Goal: Task Accomplishment & Management: Use online tool/utility

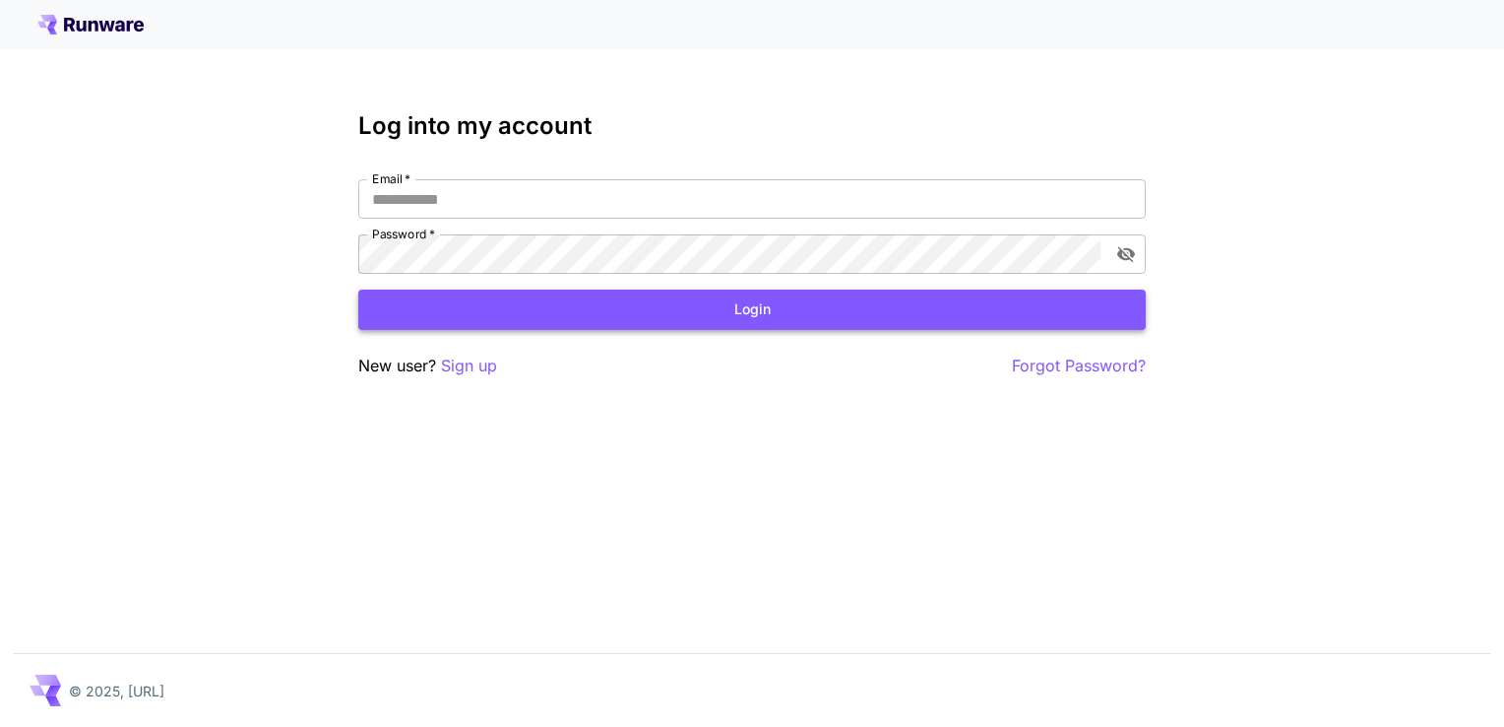
type input "**********"
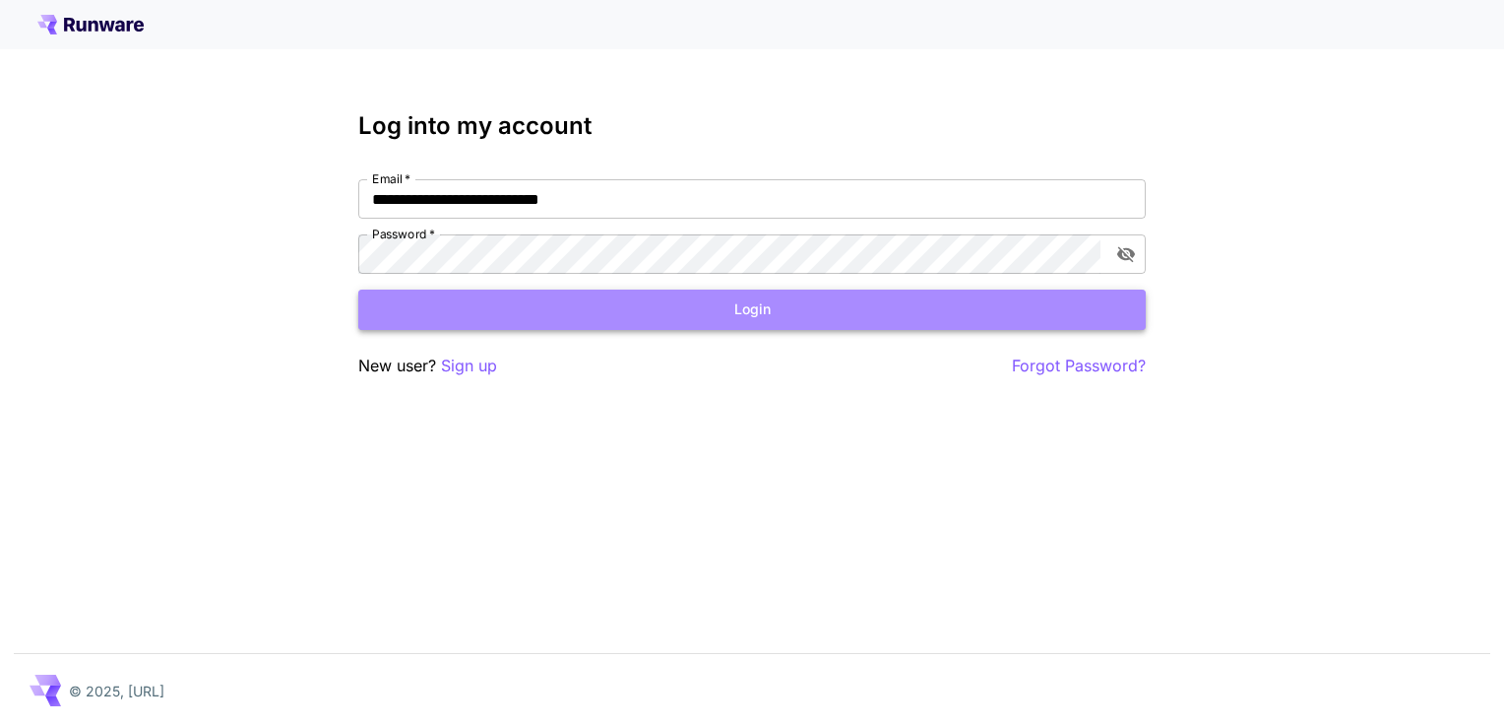
click at [796, 308] on button "Login" at bounding box center [752, 309] width 788 height 40
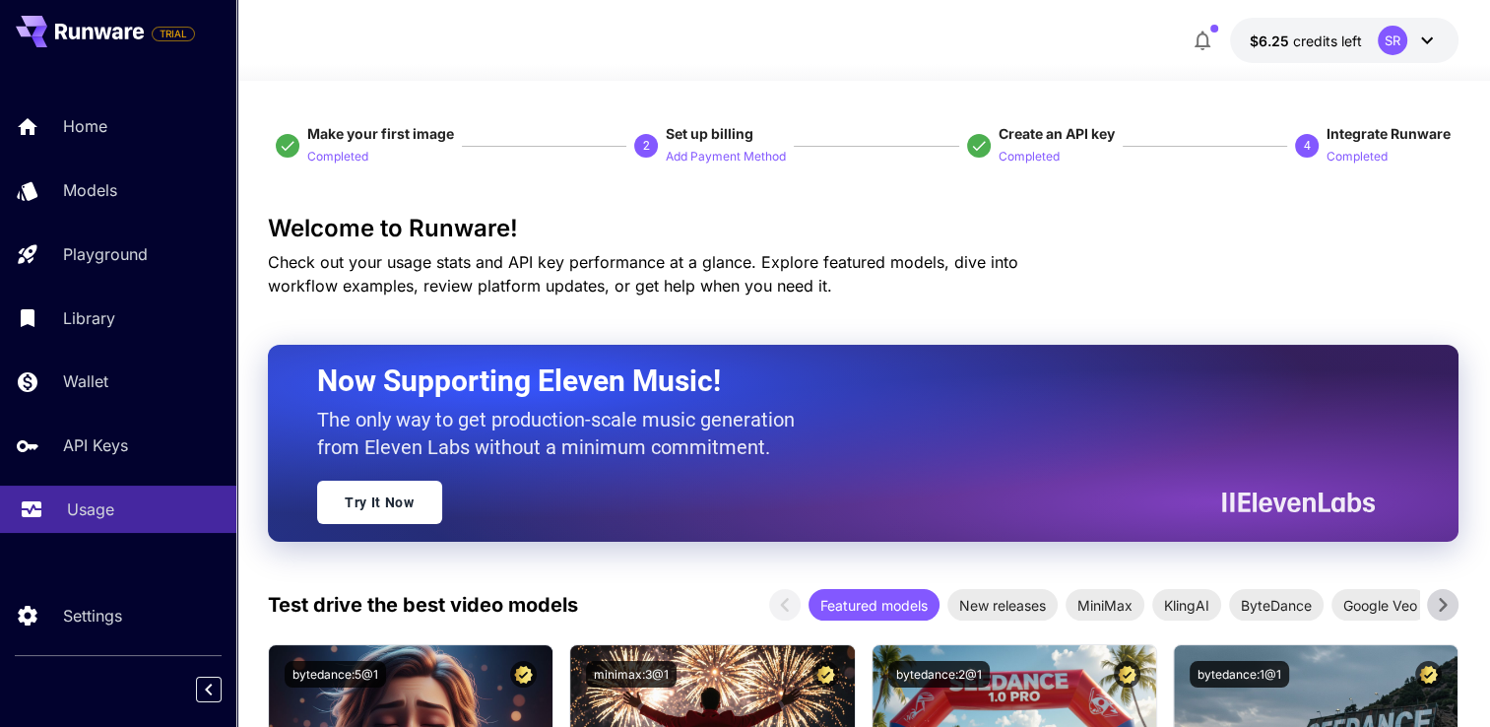
click at [92, 514] on p "Usage" at bounding box center [90, 509] width 47 height 24
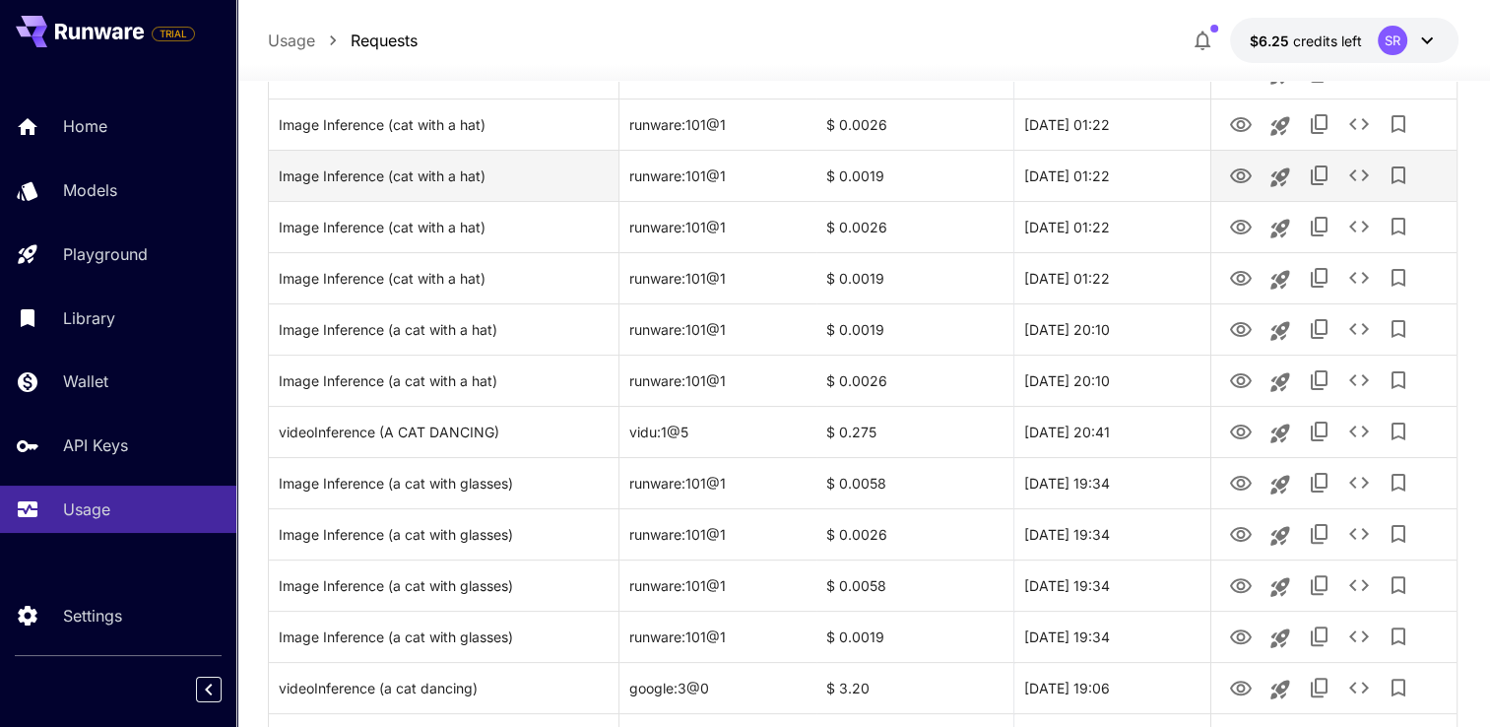
scroll to position [394, 0]
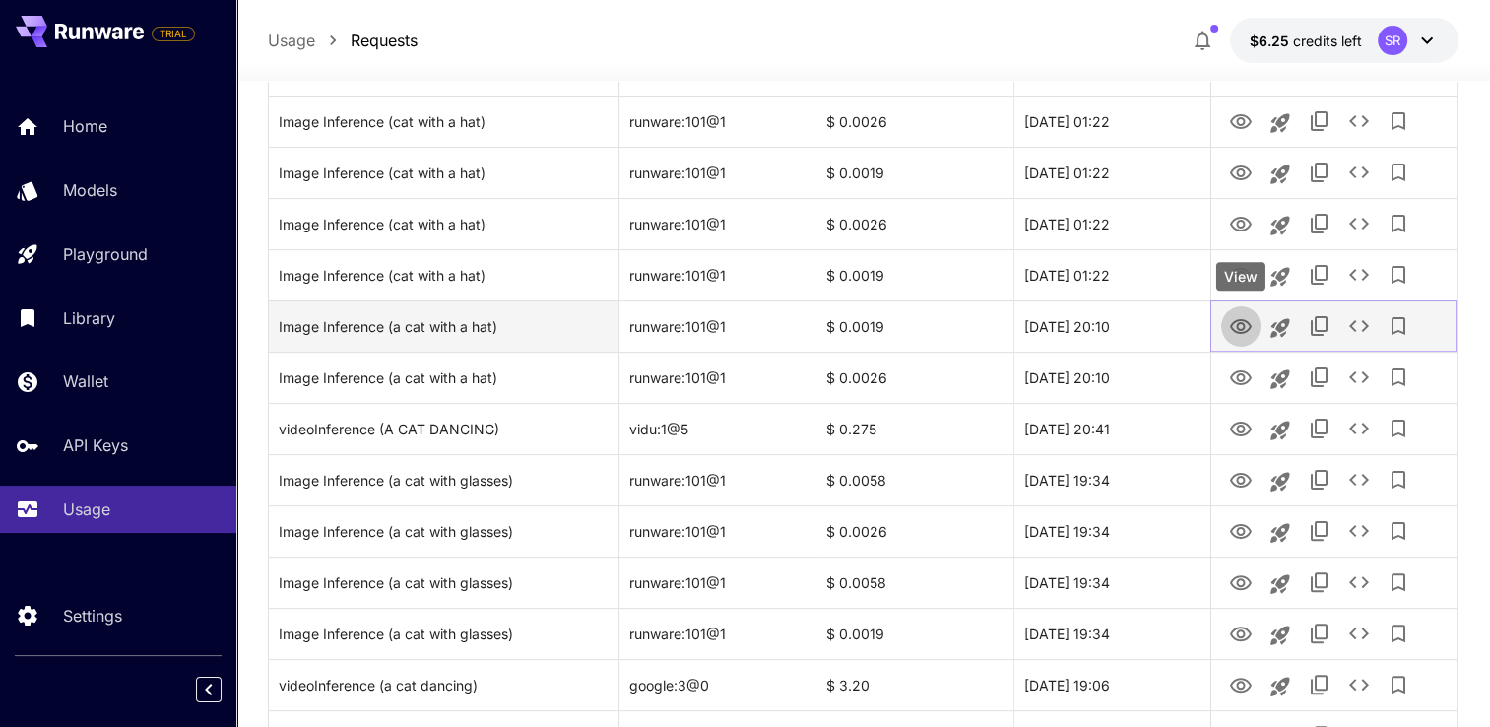
click at [1247, 322] on icon "View" at bounding box center [1241, 326] width 22 height 15
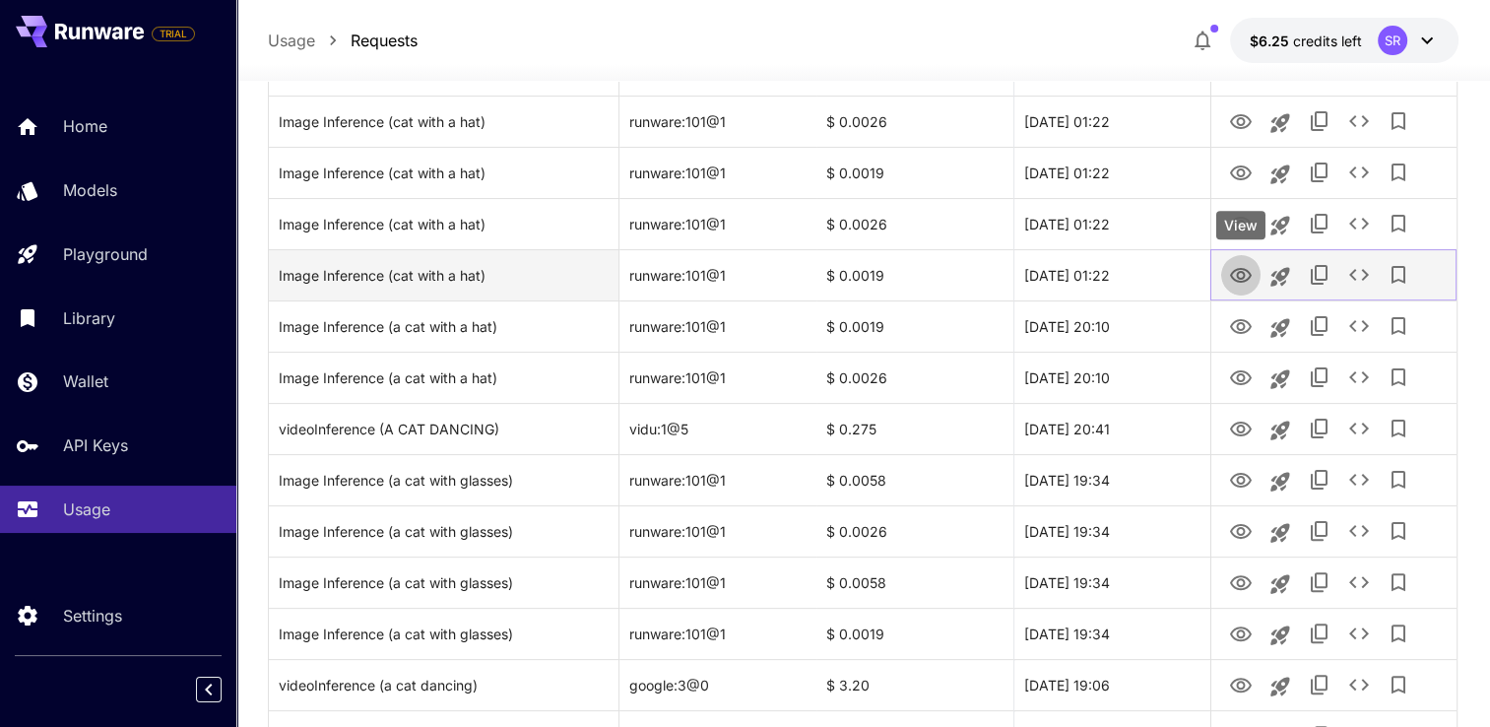
click at [1242, 274] on icon "View" at bounding box center [1241, 276] width 24 height 24
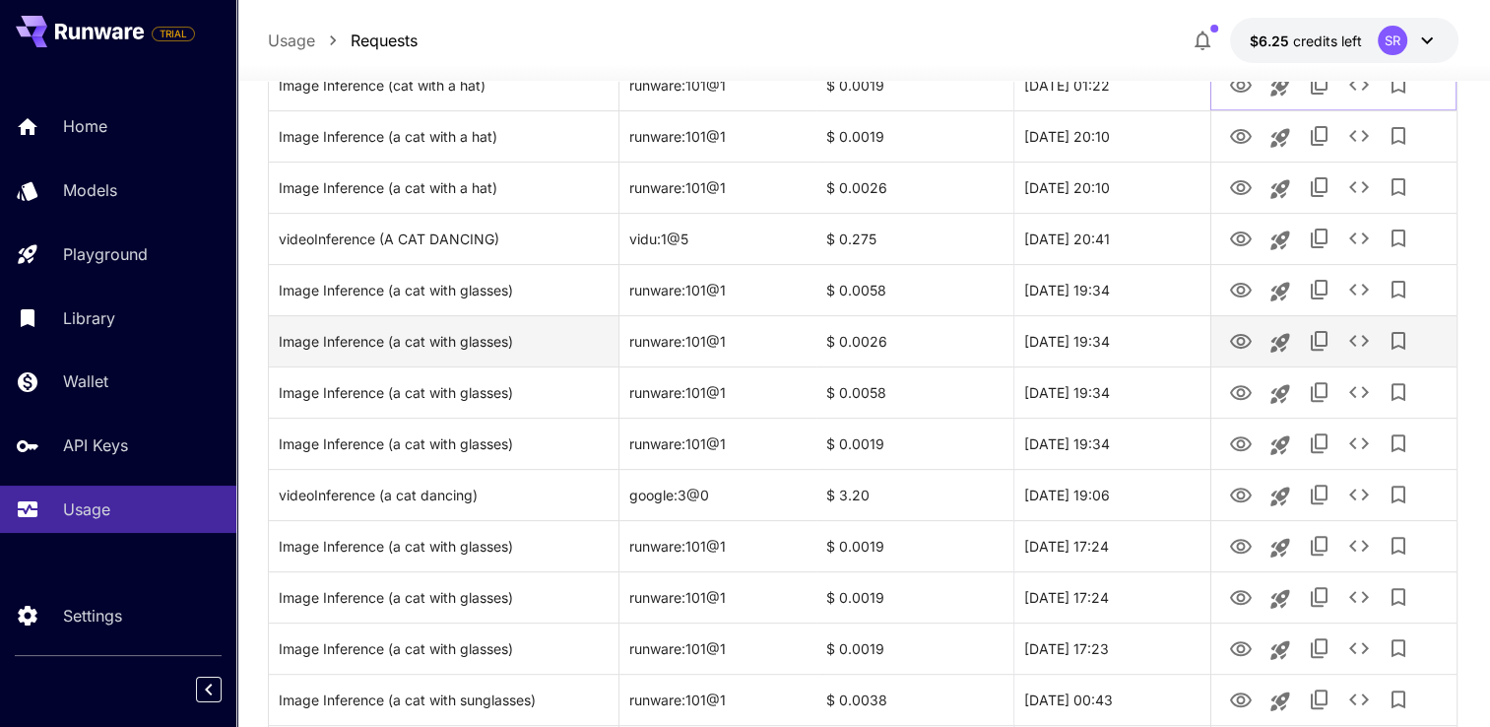
scroll to position [591, 0]
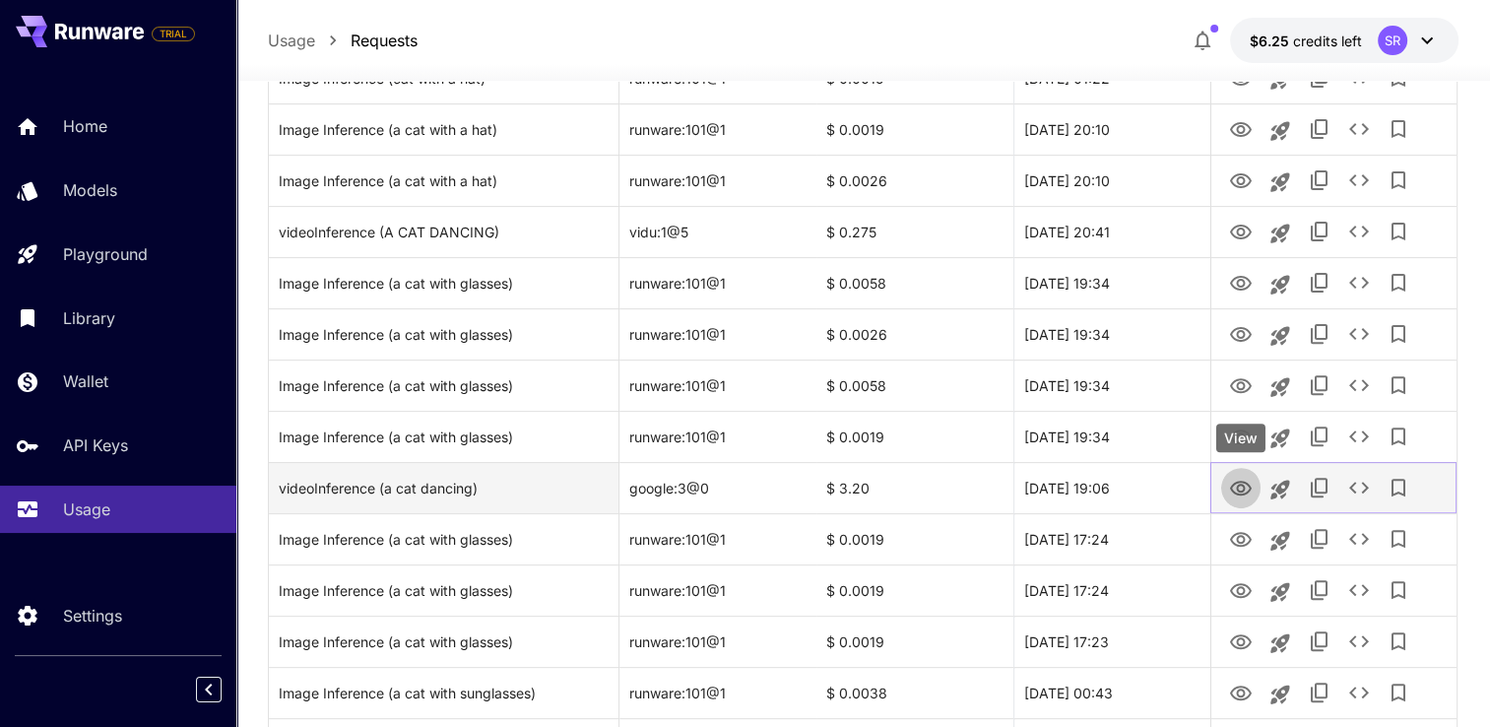
click at [1234, 486] on icon "View" at bounding box center [1241, 489] width 24 height 24
